Goal: Navigation & Orientation: Find specific page/section

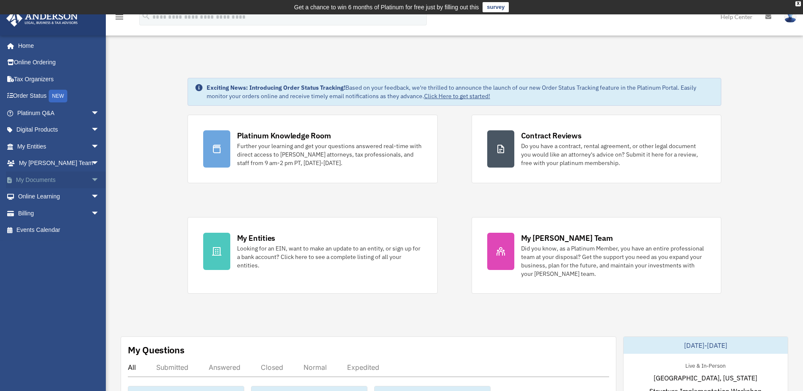
click at [39, 176] on link "My Documents arrow_drop_down" at bounding box center [59, 179] width 106 height 17
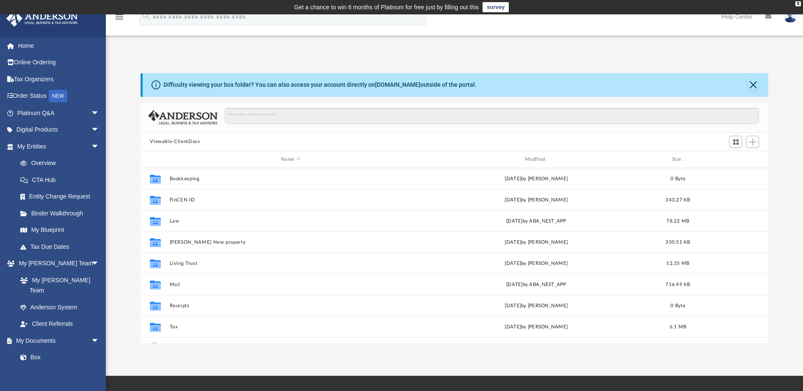
scroll to position [186, 622]
click at [791, 18] on img at bounding box center [790, 17] width 13 height 12
click at [787, 70] on div "Difficulty viewing your box folder? You can also access your account directly o…" at bounding box center [454, 199] width 697 height 288
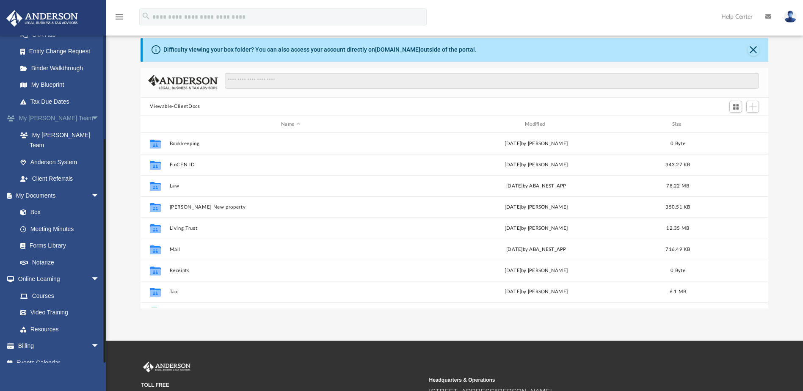
scroll to position [85, 0]
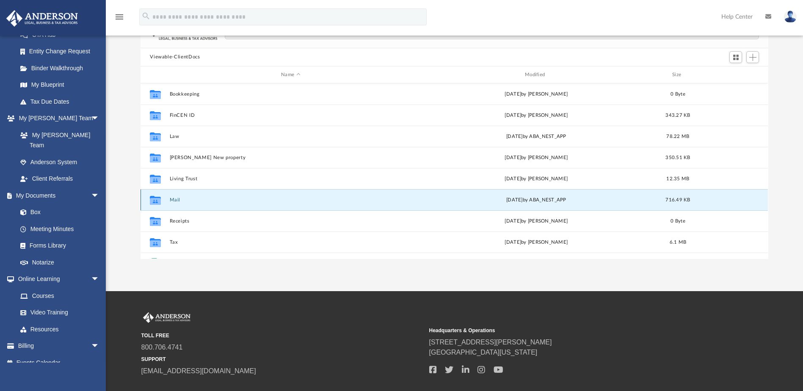
click at [175, 198] on button "Mail" at bounding box center [291, 200] width 242 height 6
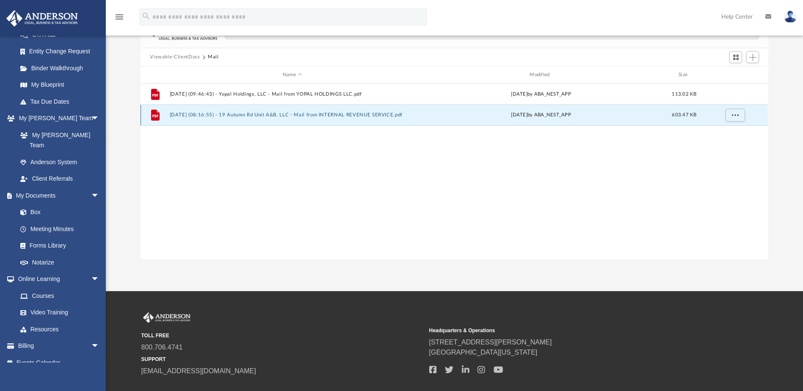
click at [243, 118] on button "2025.08.11 (08:16:55) - 19 Autumn Rd Unit A&B, LLC - Mail from INTERNAL REVENUE…" at bounding box center [292, 116] width 245 height 6
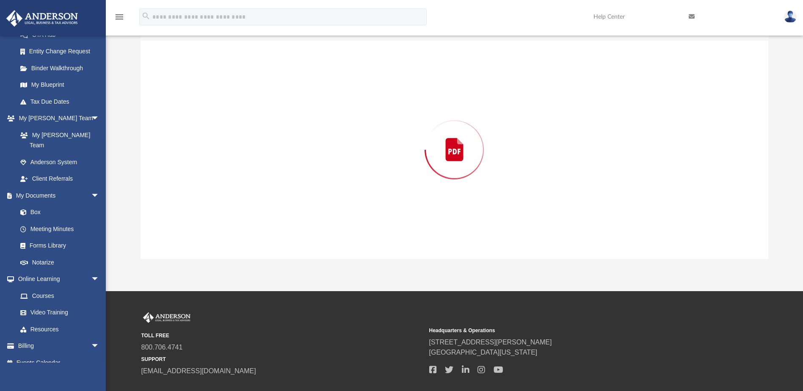
click at [243, 118] on div "Preview" at bounding box center [454, 149] width 627 height 218
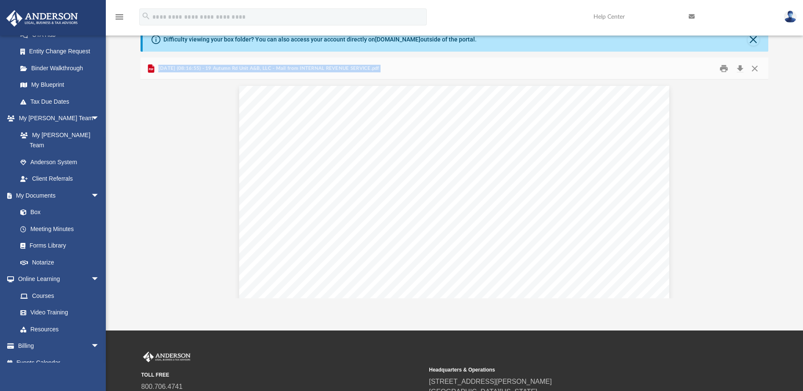
scroll to position [0, 0]
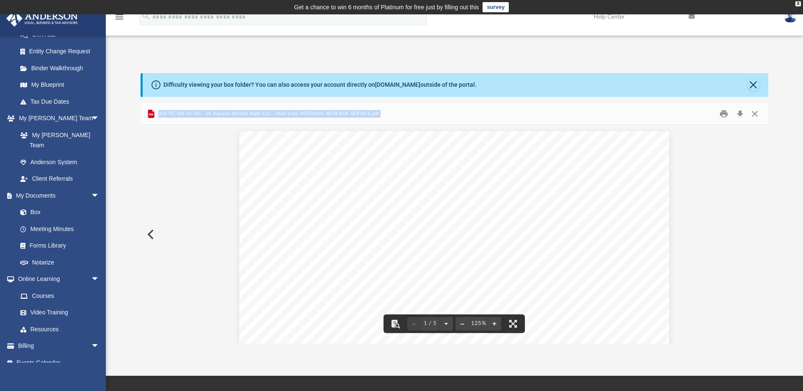
click at [148, 233] on button "Preview" at bounding box center [150, 235] width 19 height 24
click at [757, 234] on button "Preview" at bounding box center [759, 235] width 19 height 24
click at [760, 115] on button "Close" at bounding box center [754, 113] width 15 height 13
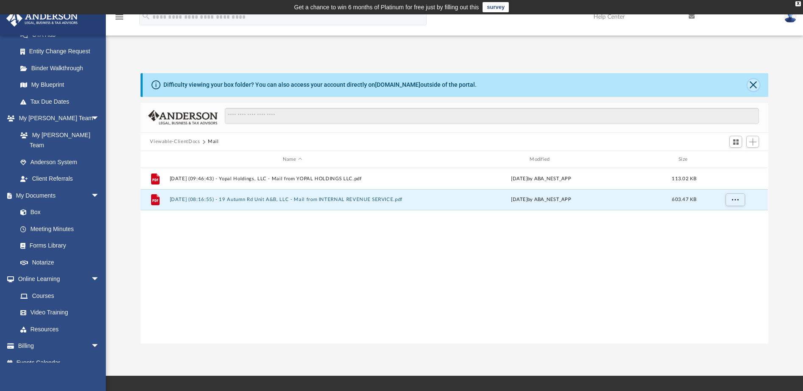
click at [754, 86] on button "Close" at bounding box center [754, 85] width 12 height 12
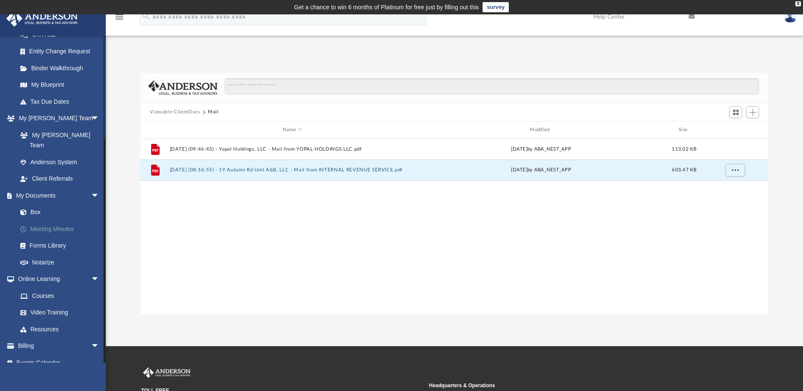
click at [47, 221] on link "Meeting Minutes" at bounding box center [62, 229] width 100 height 17
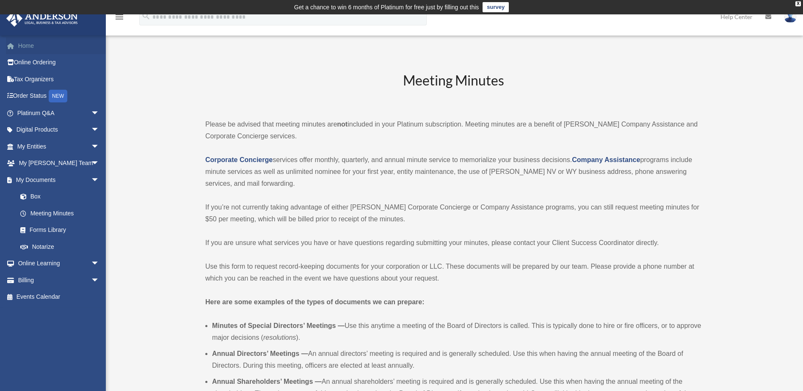
click at [28, 45] on link "Home" at bounding box center [59, 45] width 106 height 17
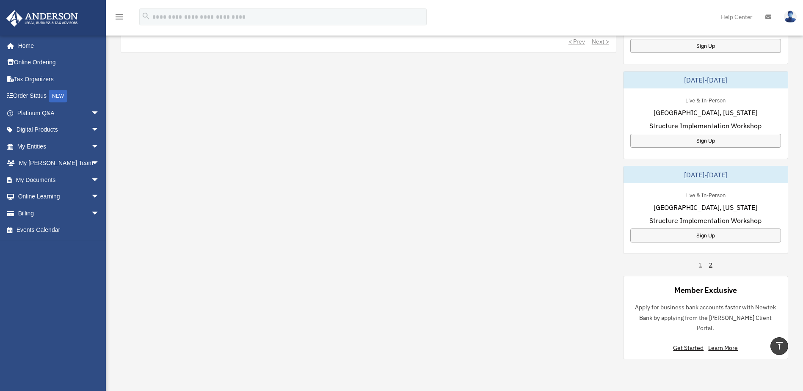
scroll to position [423, 0]
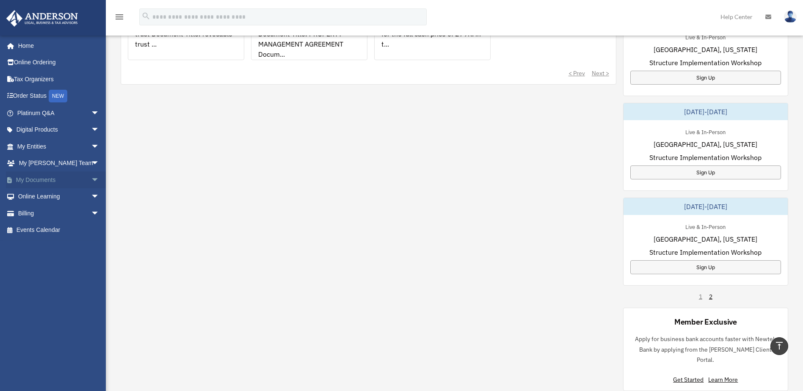
click at [91, 174] on span "arrow_drop_down" at bounding box center [99, 179] width 17 height 17
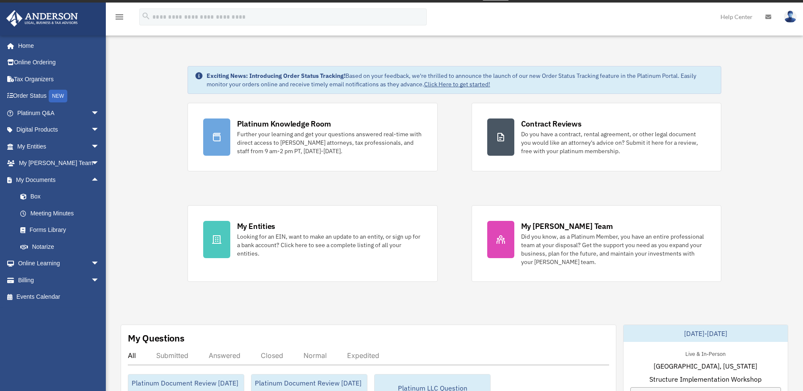
scroll to position [0, 0]
